Goal: Navigation & Orientation: Find specific page/section

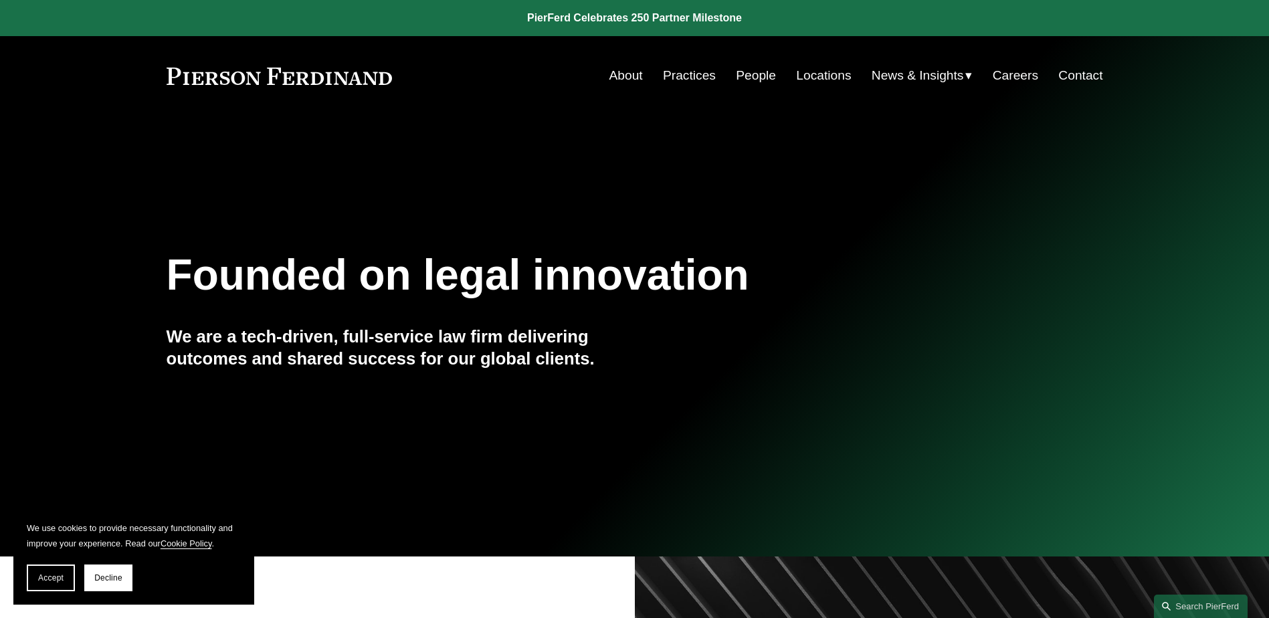
click at [747, 77] on link "People" at bounding box center [756, 75] width 40 height 25
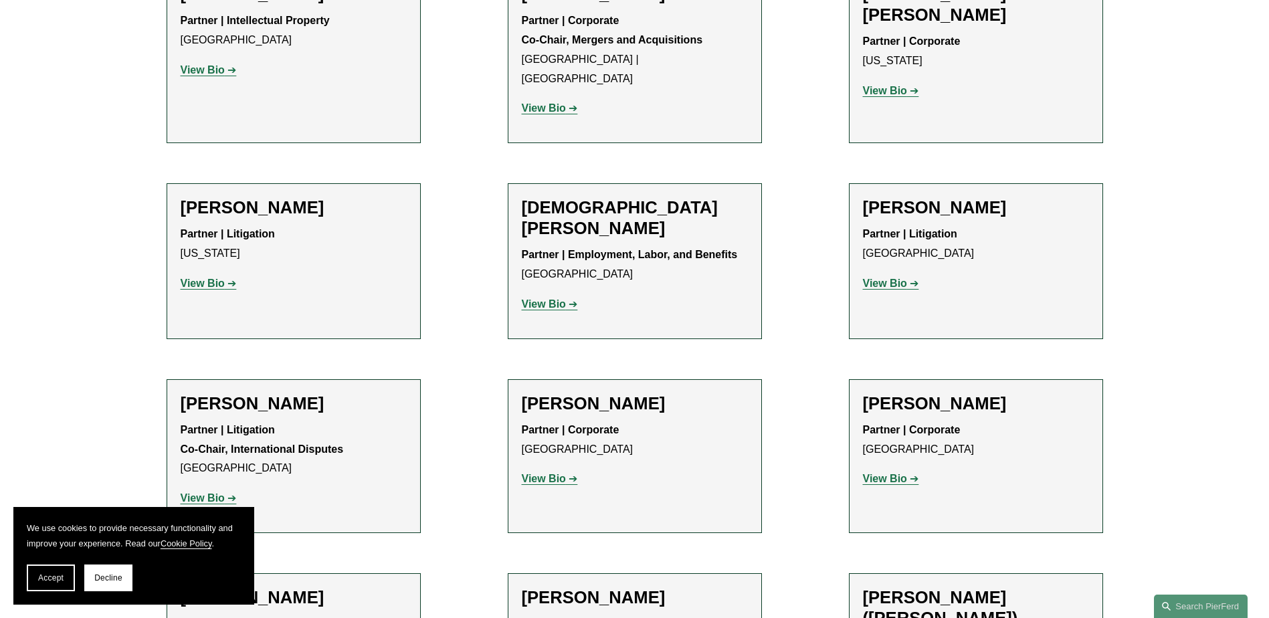
scroll to position [5014, 0]
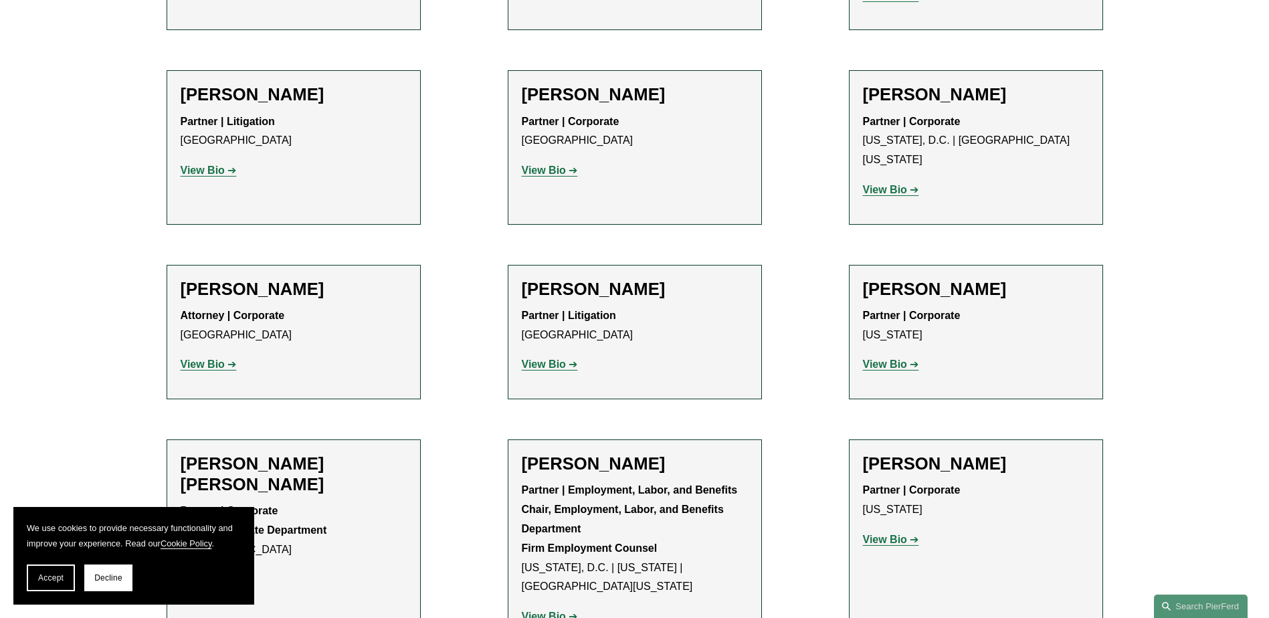
click at [213, 574] on strong "View Bio" at bounding box center [203, 579] width 44 height 11
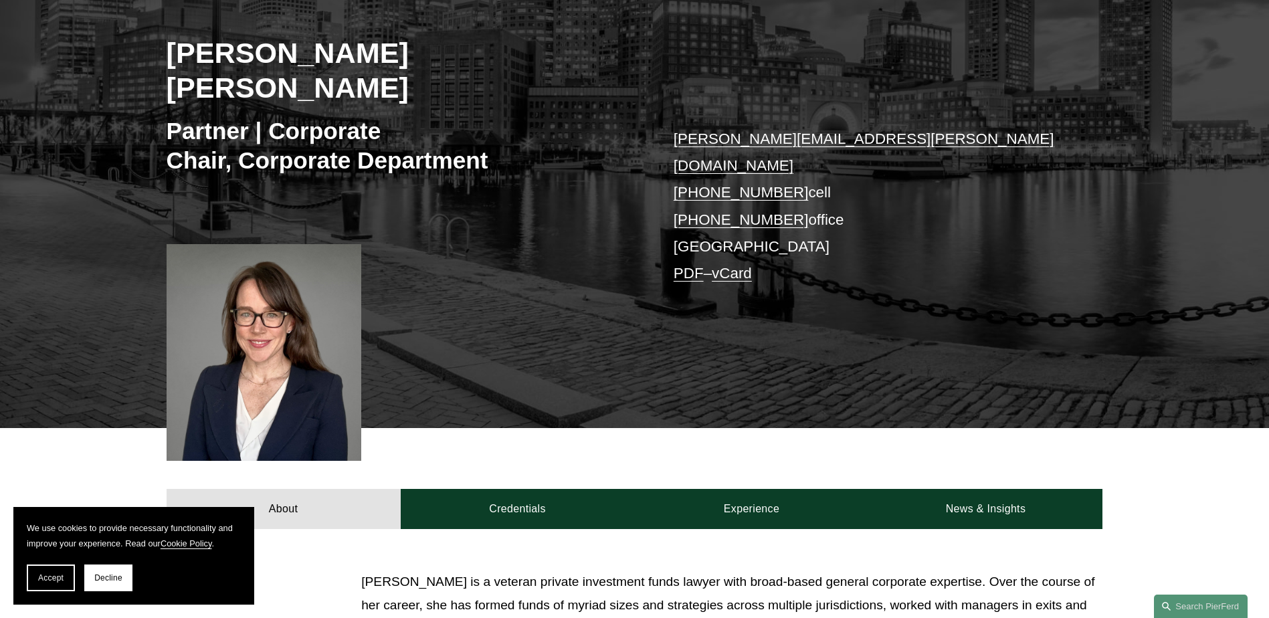
scroll to position [42, 0]
